Goal: Check status: Check status

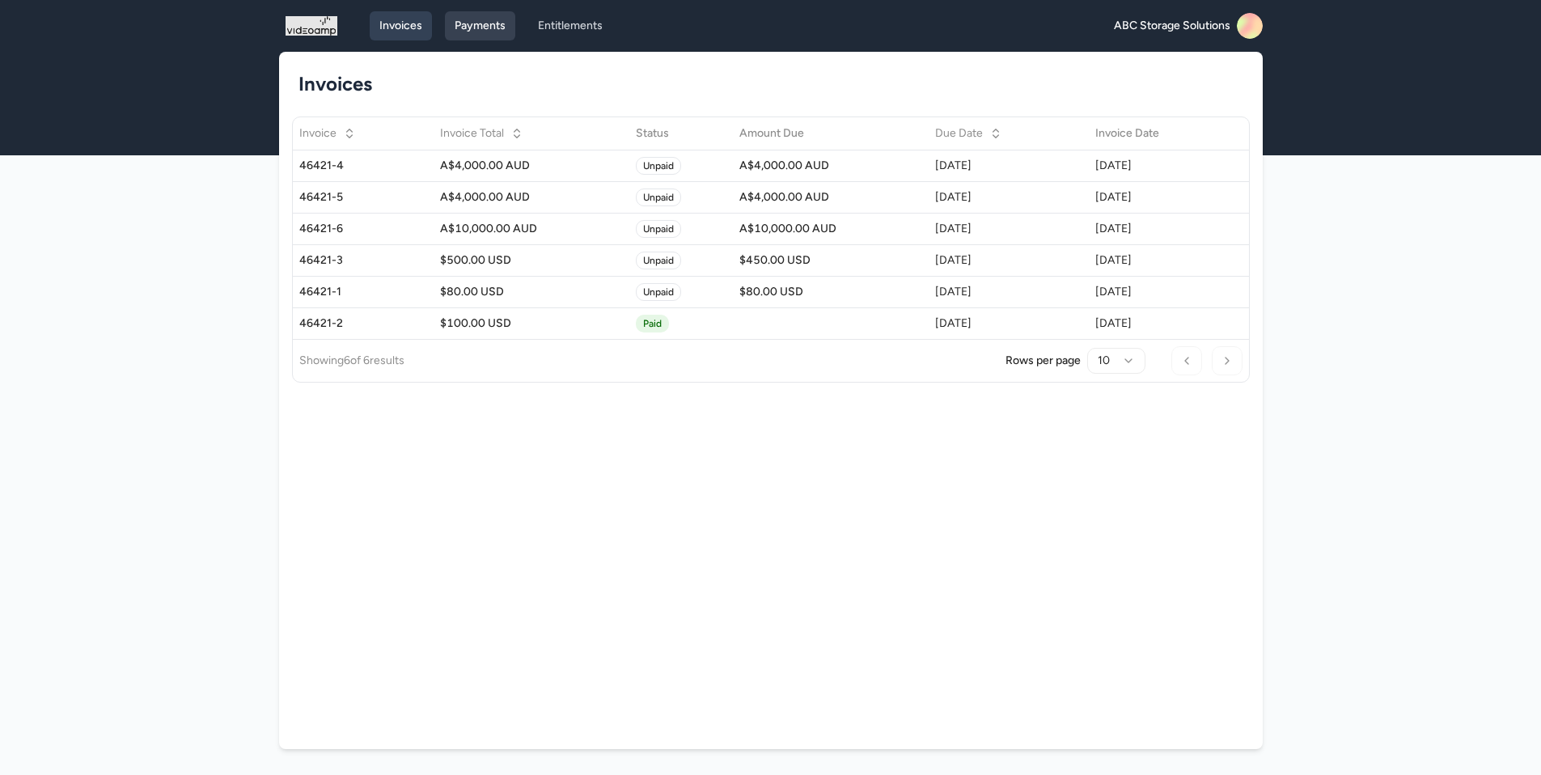
click at [489, 28] on link "Payments" at bounding box center [480, 25] width 70 height 29
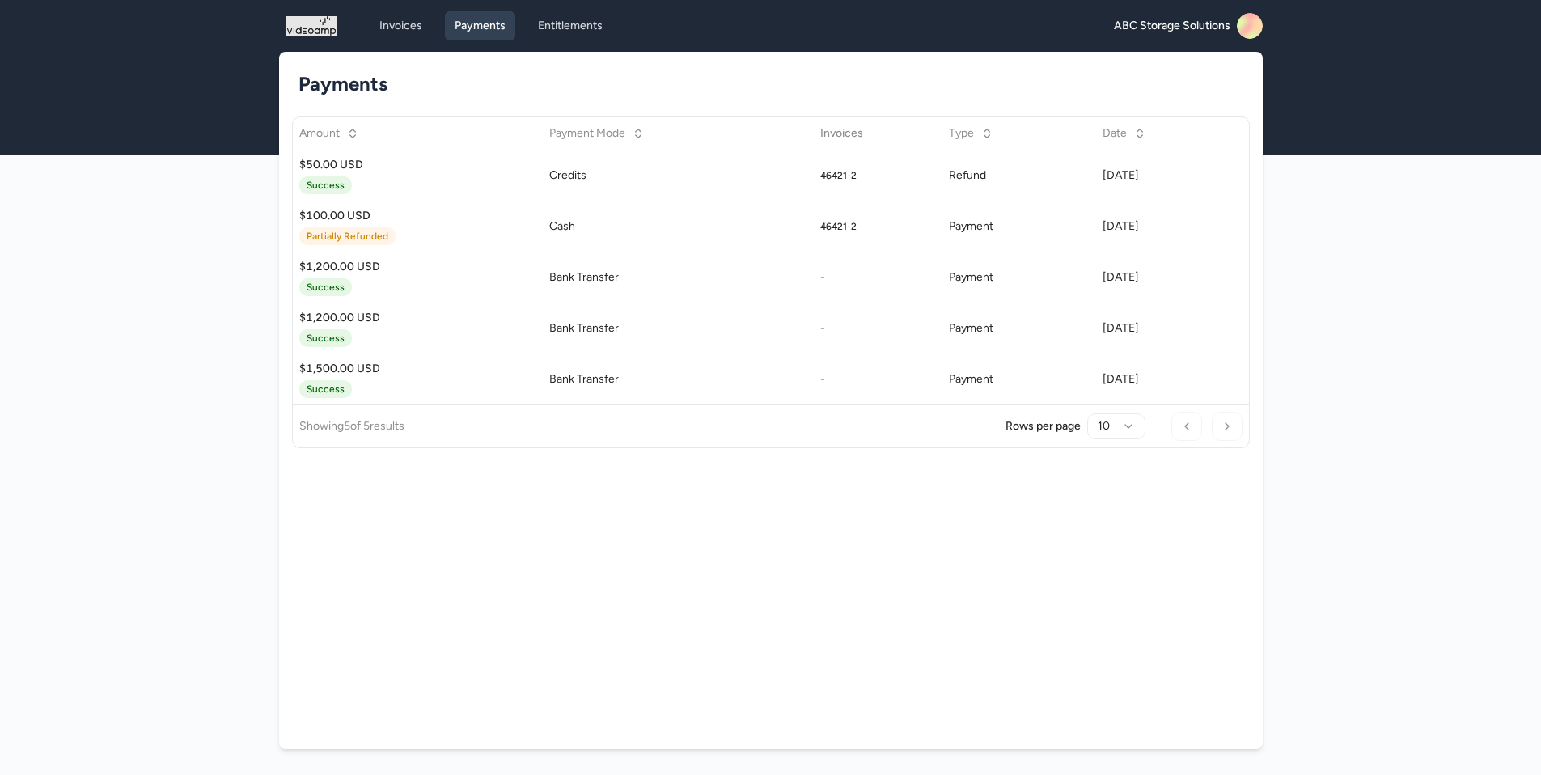
click at [434, 29] on div "Invoices Payments Entitlements" at bounding box center [491, 25] width 243 height 29
click at [404, 26] on link "Invoices" at bounding box center [401, 25] width 62 height 29
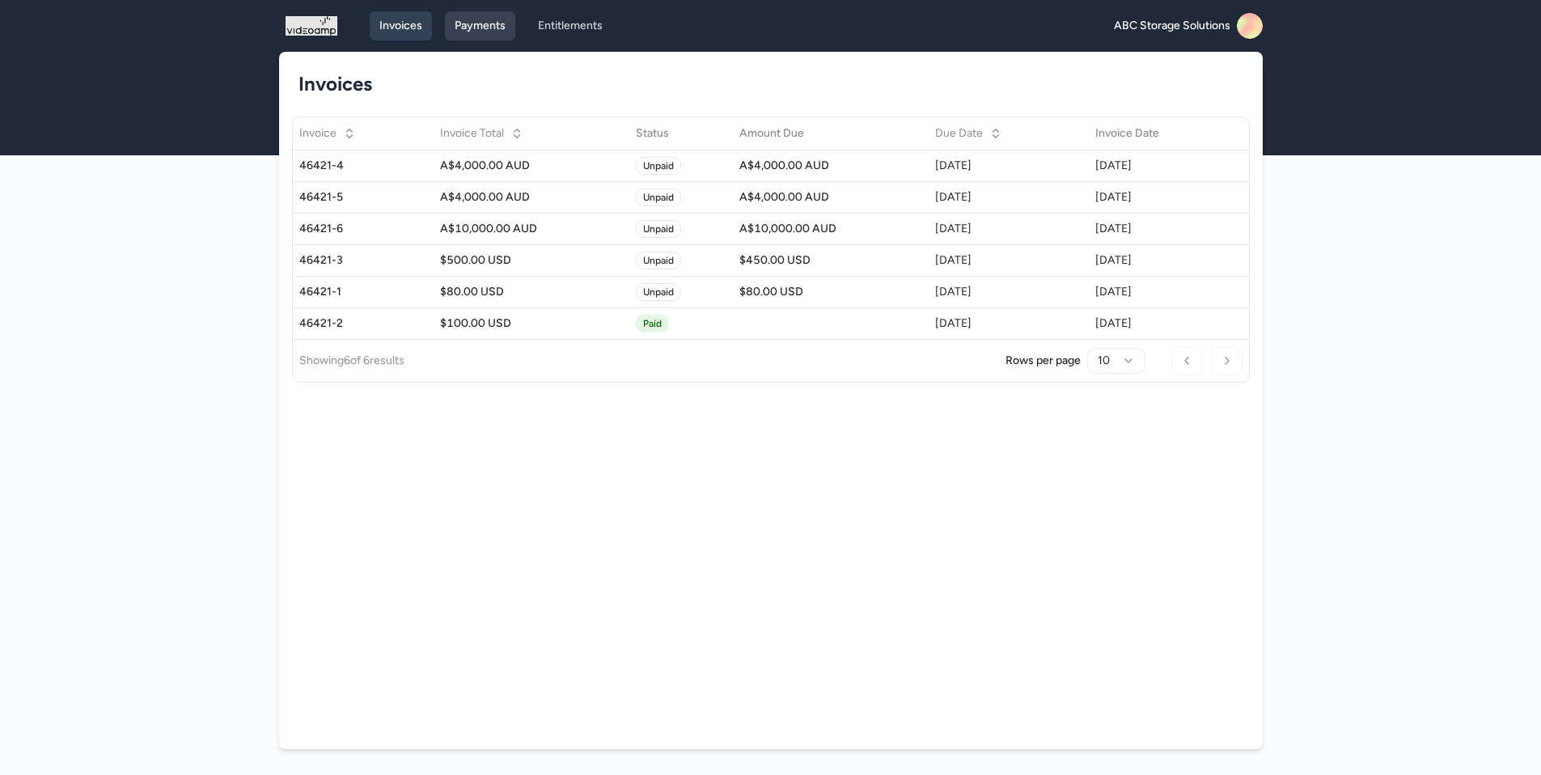
click at [458, 37] on link "Payments" at bounding box center [480, 25] width 70 height 29
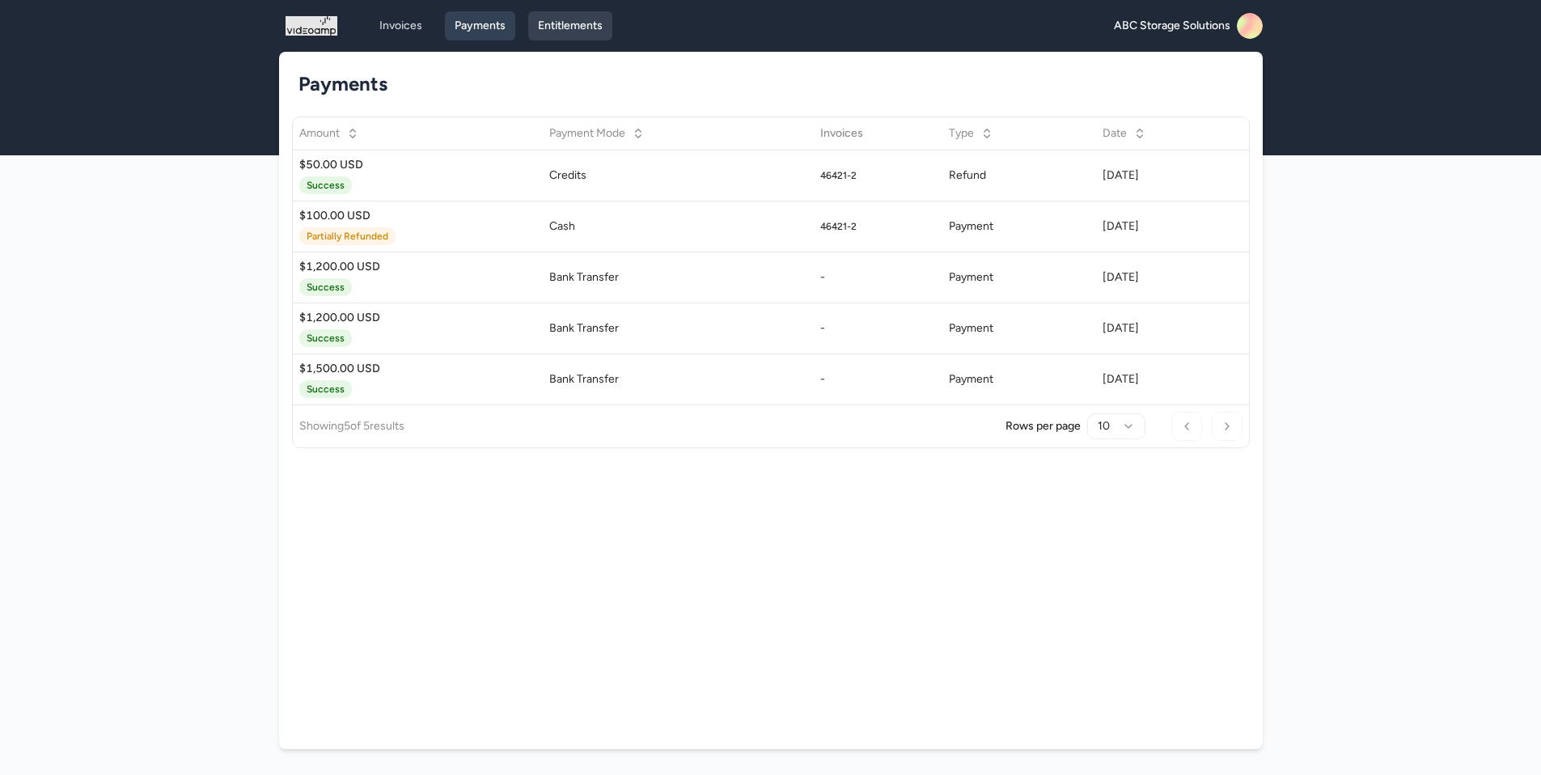
click at [571, 32] on link "Entitlements" at bounding box center [570, 25] width 84 height 29
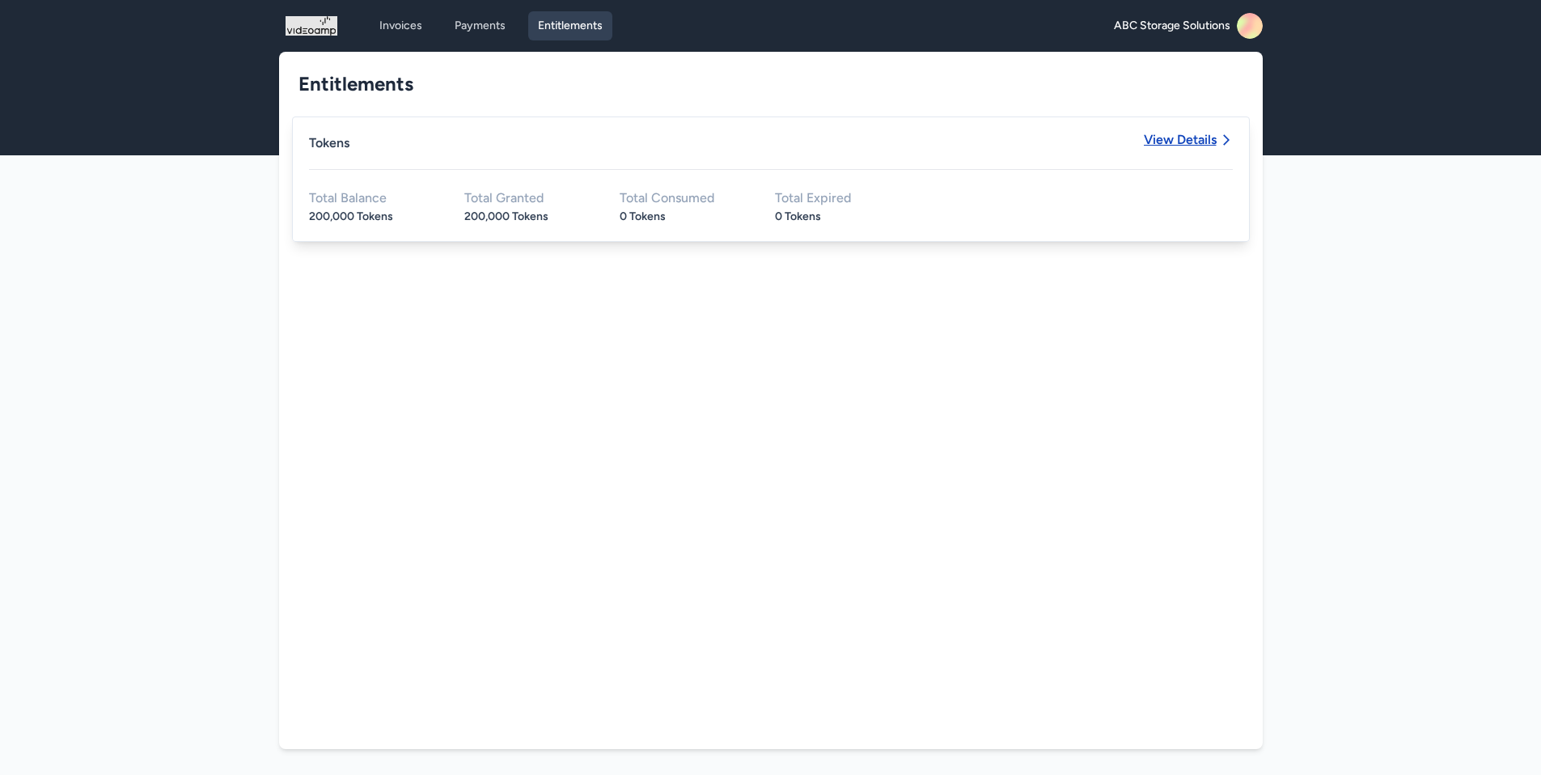
click at [1188, 138] on span "View Details" at bounding box center [1180, 139] width 73 height 13
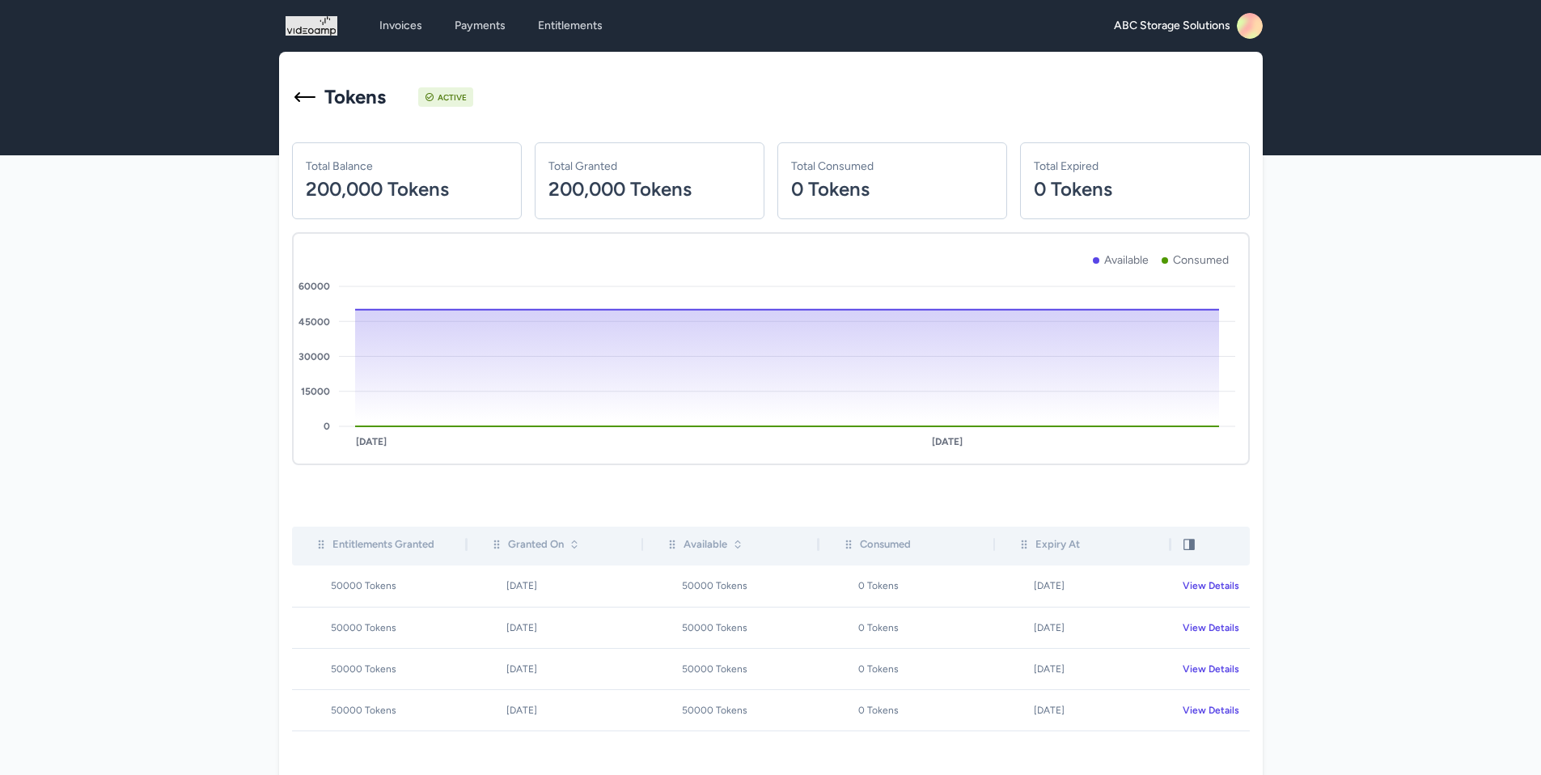
click at [298, 95] on icon at bounding box center [305, 97] width 26 height 26
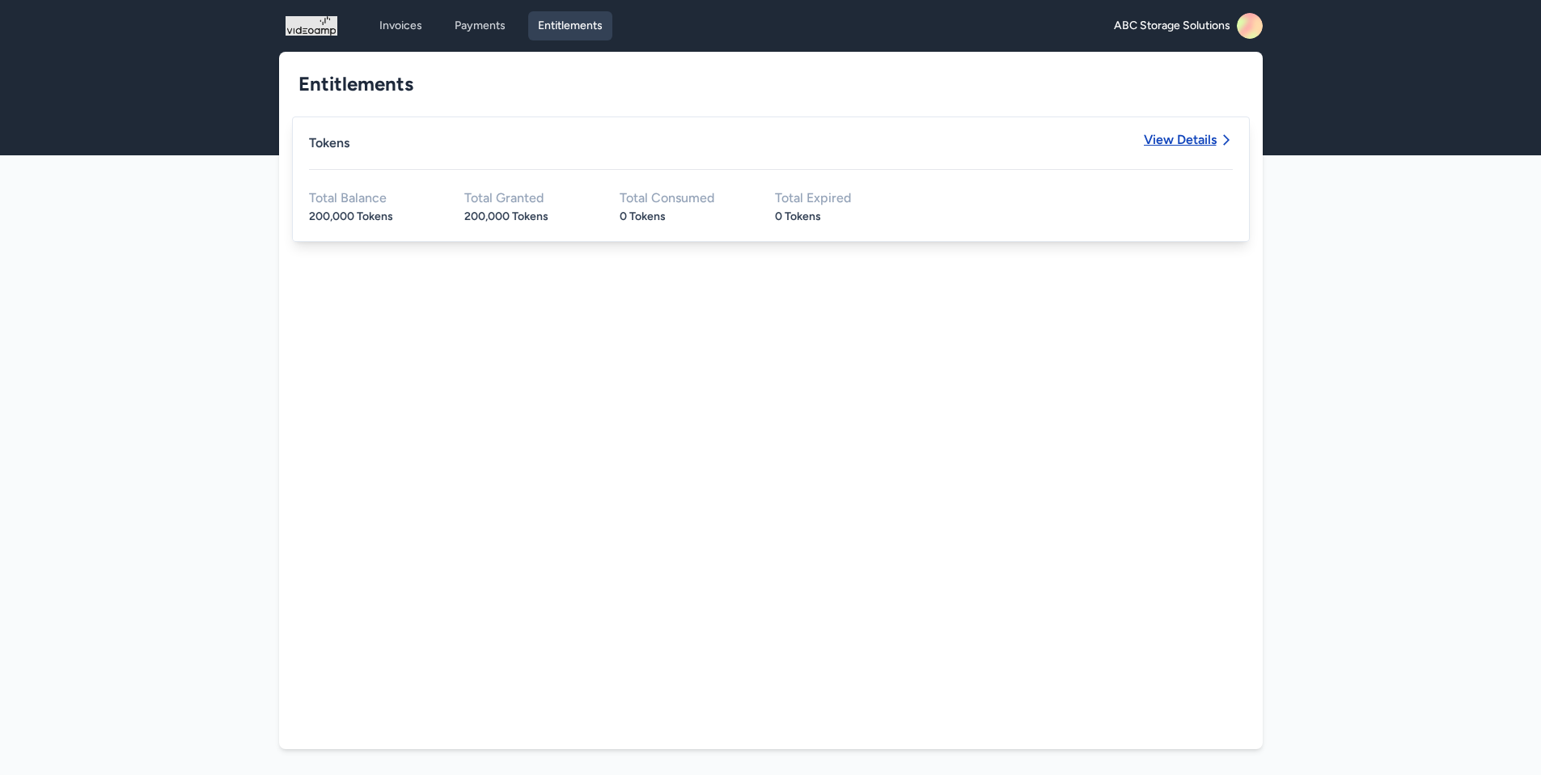
click at [1202, 138] on span "View Details" at bounding box center [1180, 139] width 73 height 13
